Goal: Contribute content: Contribute content

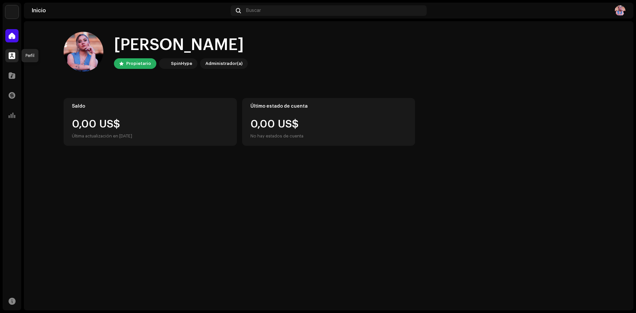
click at [12, 57] on span at bounding box center [12, 55] width 7 height 5
click at [11, 77] on span at bounding box center [12, 75] width 7 height 5
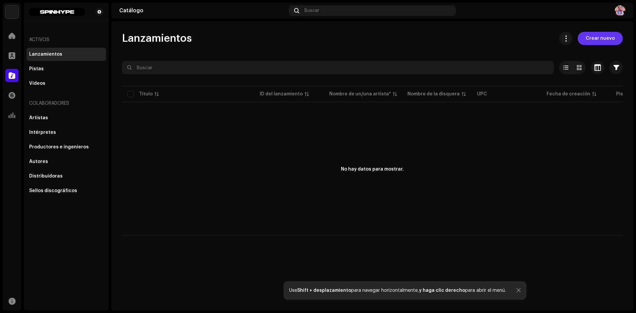
click at [612, 36] on span "Crear nuevo" at bounding box center [599, 38] width 29 height 13
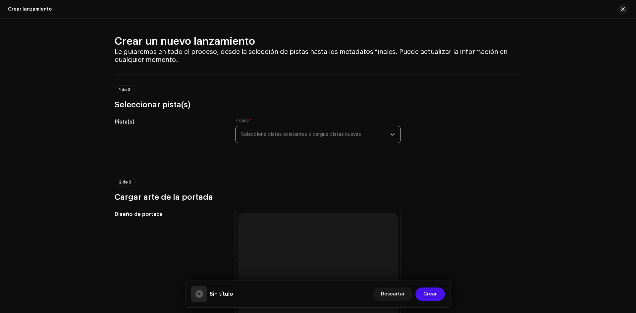
click at [356, 136] on span "Seleccione pistas existentes o cargue pistas nuevas" at bounding box center [315, 134] width 149 height 17
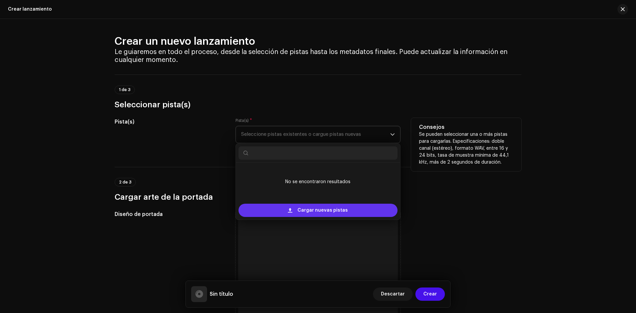
click at [338, 208] on span "Cargar nuevas pistas" at bounding box center [322, 210] width 50 height 13
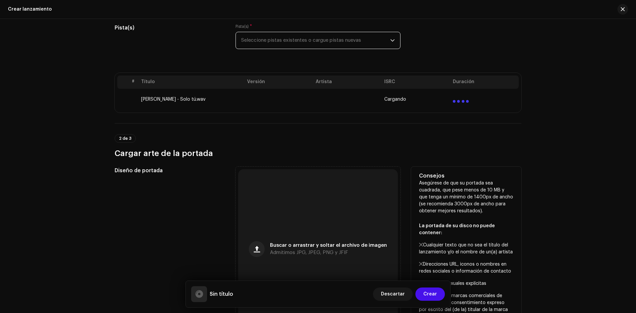
scroll to position [99, 0]
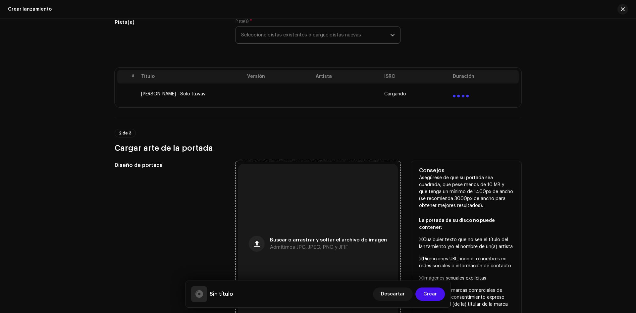
click at [307, 238] on span "Buscar o arrastrar y soltar el archivo de imagen" at bounding box center [328, 240] width 117 height 5
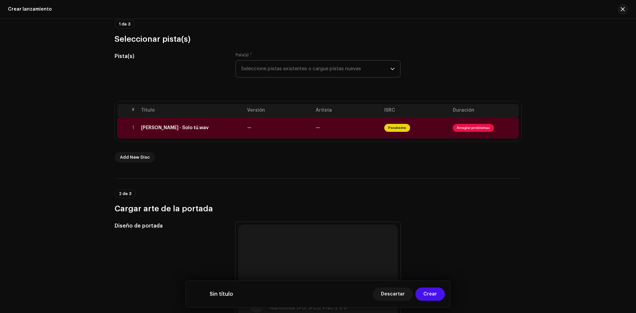
scroll to position [60, 0]
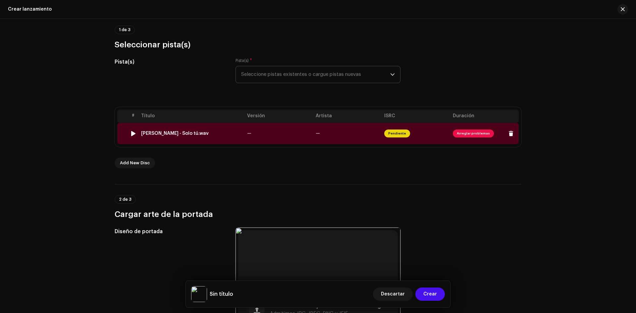
click at [472, 133] on span "Arreglar problemas" at bounding box center [473, 133] width 41 height 8
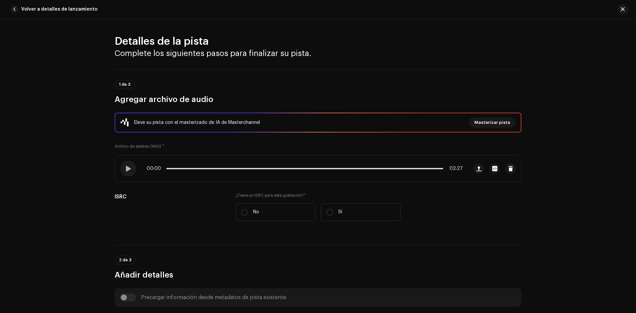
scroll to position [261, 0]
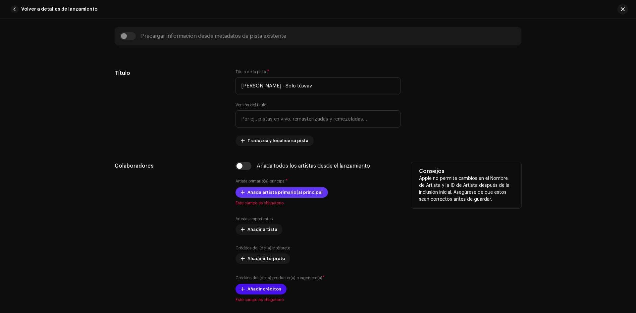
click at [277, 191] on span "Añada artista primario(a) principal" at bounding box center [284, 192] width 75 height 13
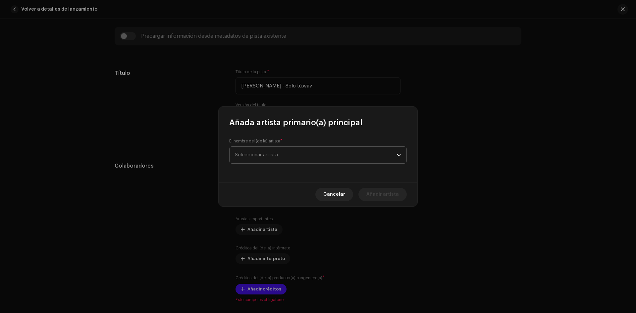
click at [279, 156] on span "Seleccionar artista" at bounding box center [316, 155] width 162 height 17
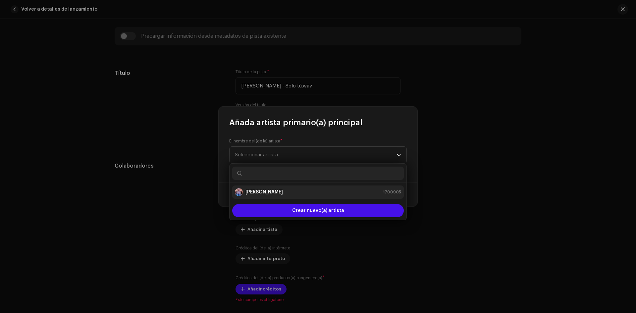
click at [283, 192] on div "[PERSON_NAME] 1700905" at bounding box center [318, 192] width 166 height 8
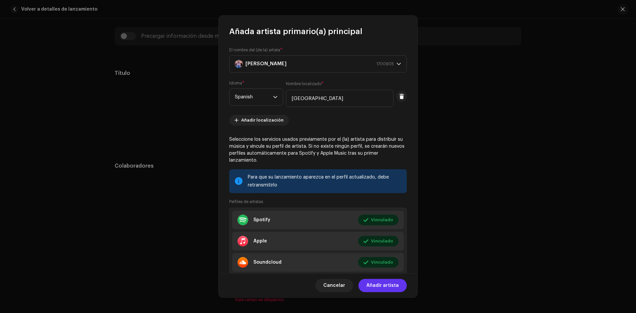
click at [385, 286] on span "Añadir artista" at bounding box center [382, 285] width 32 height 13
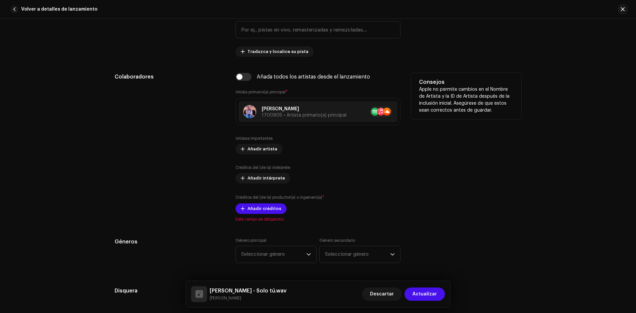
scroll to position [361, 0]
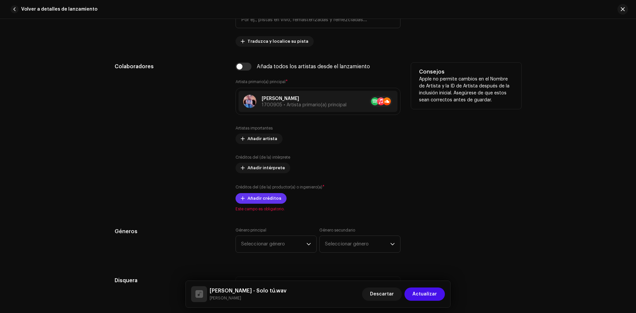
click at [260, 197] on span "Añadir créditos" at bounding box center [264, 198] width 34 height 13
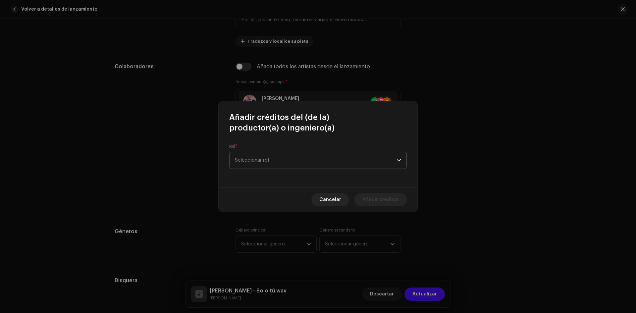
click at [274, 161] on span "Seleccionar rol" at bounding box center [316, 160] width 162 height 17
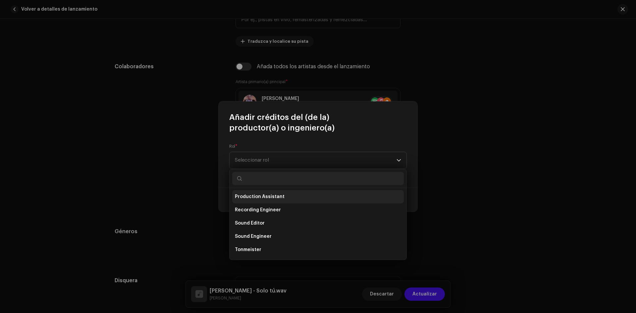
scroll to position [291, 0]
click at [256, 223] on span "Sound Engineer" at bounding box center [253, 224] width 37 height 7
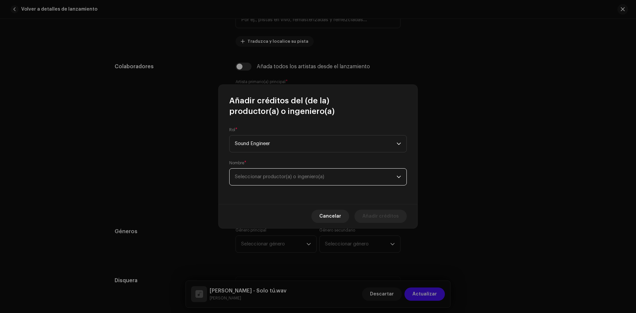
click at [292, 175] on span "Seleccionar productor(a) o ingeniero(a)" at bounding box center [279, 176] width 89 height 5
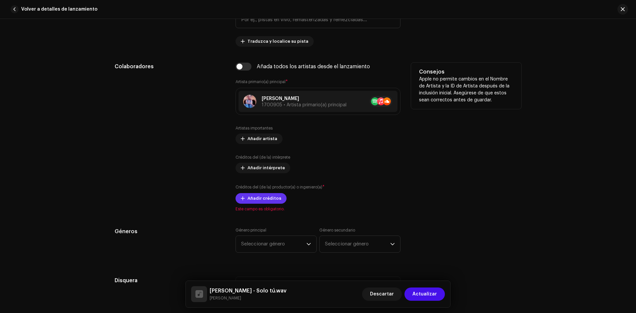
click at [268, 196] on span "Añadir créditos" at bounding box center [264, 198] width 34 height 13
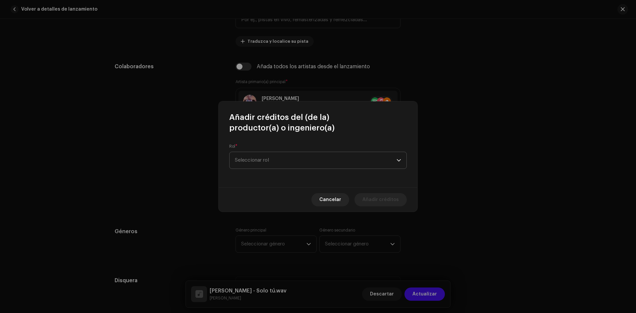
click at [271, 161] on span "Seleccionar rol" at bounding box center [316, 160] width 162 height 17
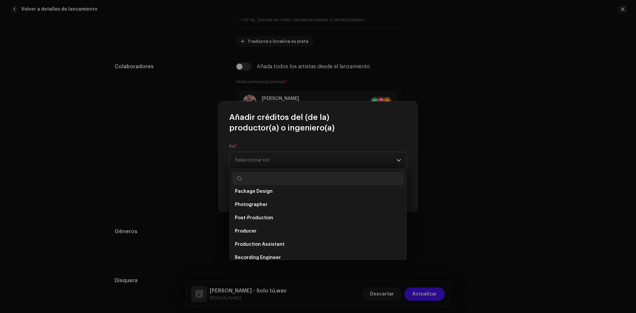
scroll to position [232, 0]
click at [252, 229] on span "Producer" at bounding box center [246, 230] width 22 height 7
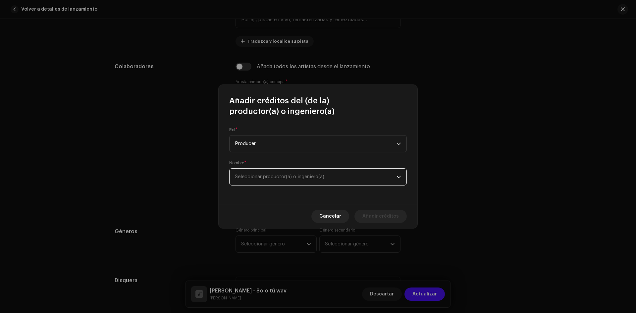
click at [280, 179] on span "Seleccionar productor(a) o ingeniero(a)" at bounding box center [316, 177] width 162 height 17
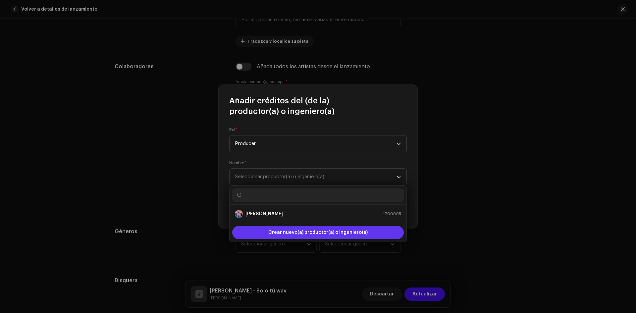
click at [290, 232] on span "Crear nuevo(a) productor(a) o ingeniero(a)" at bounding box center [317, 232] width 99 height 13
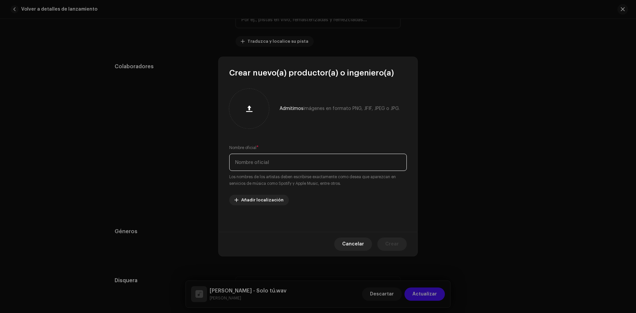
click at [301, 163] on input "text" at bounding box center [317, 162] width 177 height 17
type input "Spinhype"
click at [265, 198] on span "Añadir localización" at bounding box center [262, 199] width 42 height 13
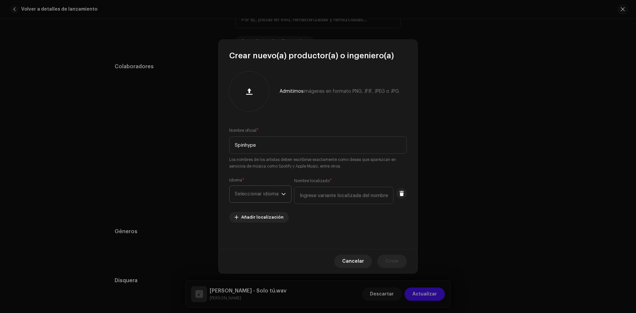
click at [277, 195] on span "Seleccionar idioma" at bounding box center [258, 194] width 46 height 17
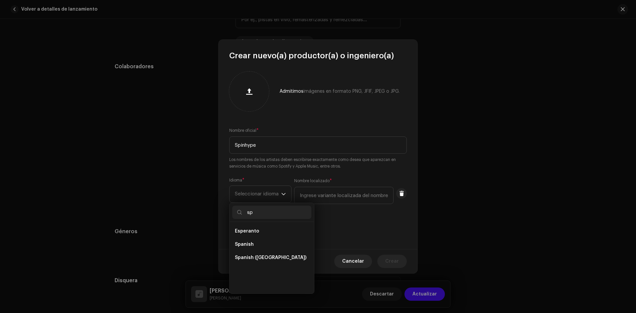
scroll to position [0, 0]
type input "sp"
click at [257, 241] on li "Spanish" at bounding box center [271, 244] width 79 height 13
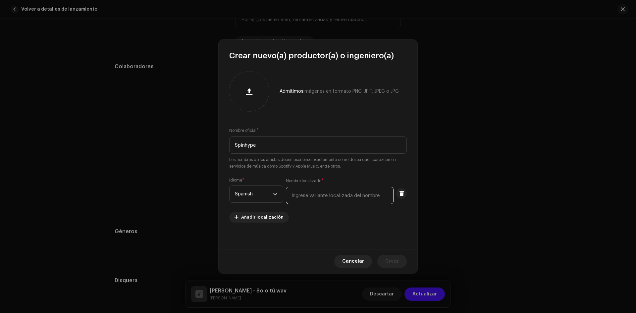
drag, startPoint x: 333, startPoint y: 198, endPoint x: 322, endPoint y: 212, distance: 18.1
click at [333, 205] on re-m-artist-locales-form "Idioma * Spanish Nombre localizado * Añadir localización" at bounding box center [317, 199] width 177 height 45
